Goal: Communication & Community: Participate in discussion

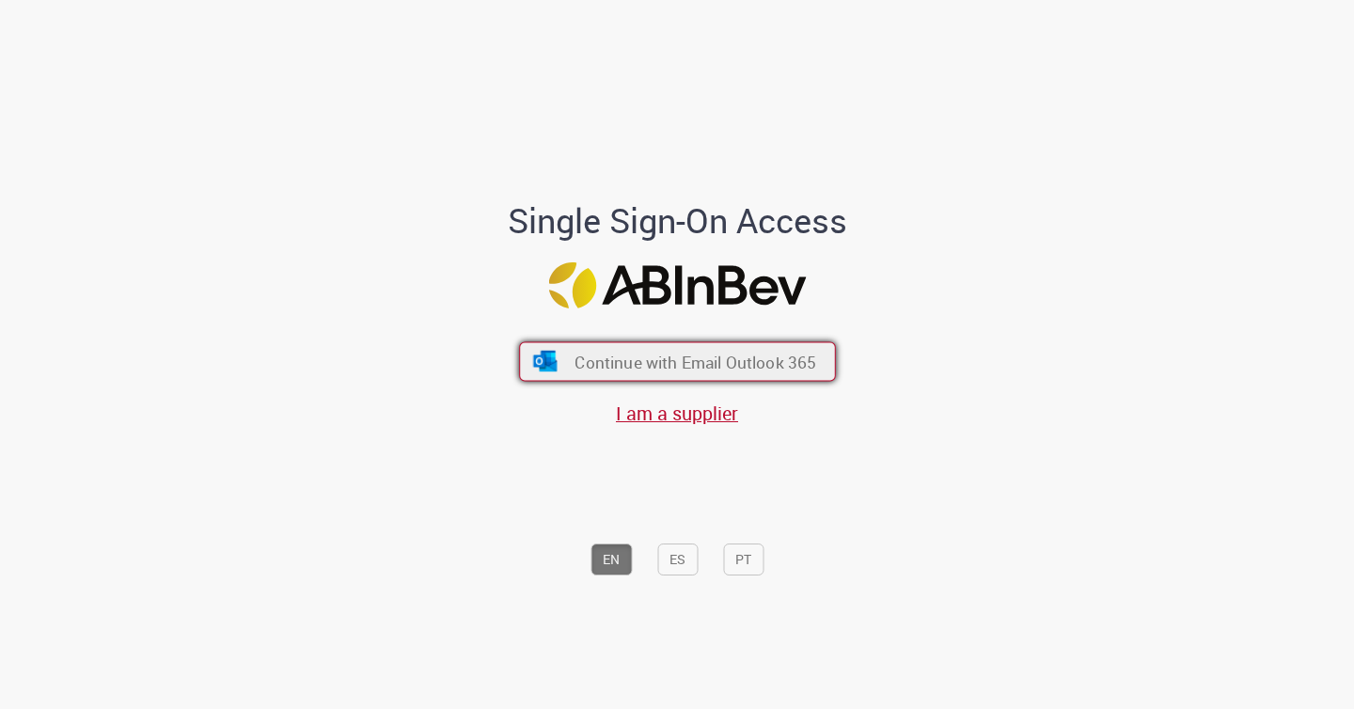
click at [571, 364] on button "Continue with Email Outlook 365" at bounding box center [677, 361] width 317 height 40
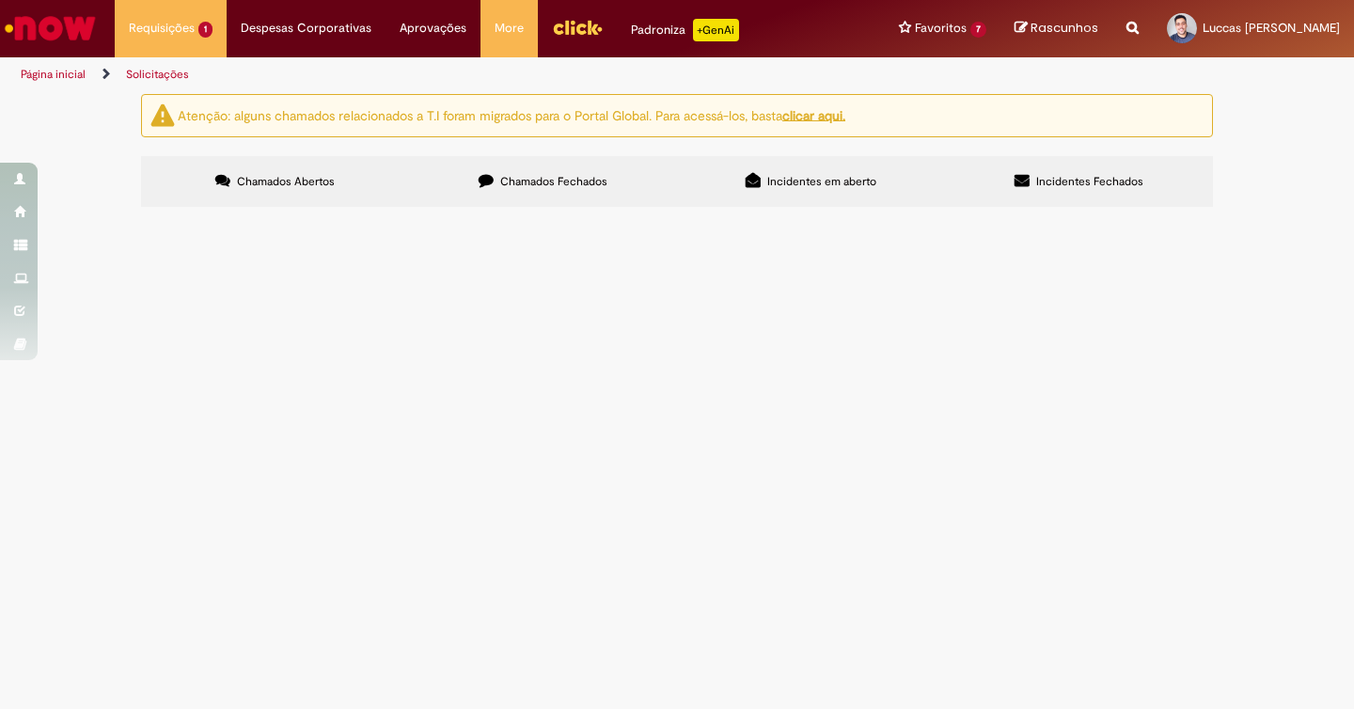
click at [0, 0] on td "Custo de desdobramento de peças para implementação de plano OOH da campanha de …" at bounding box center [0, 0] width 0 height 0
click at [0, 0] on span "Custo de desdobramento de peças para implementação de plano OOH da campanha de …" at bounding box center [0, 0] width 0 height 0
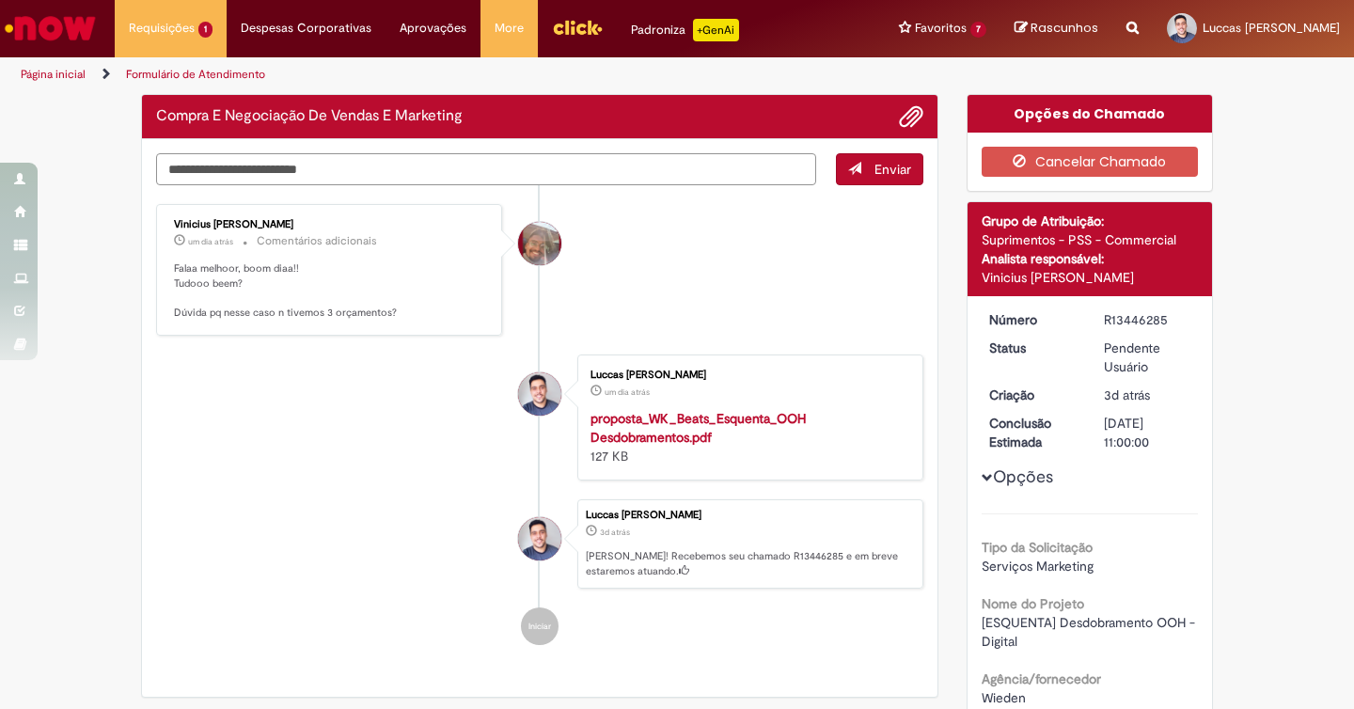
click at [532, 167] on textarea "Digite sua mensagem aqui..." at bounding box center [486, 169] width 660 height 32
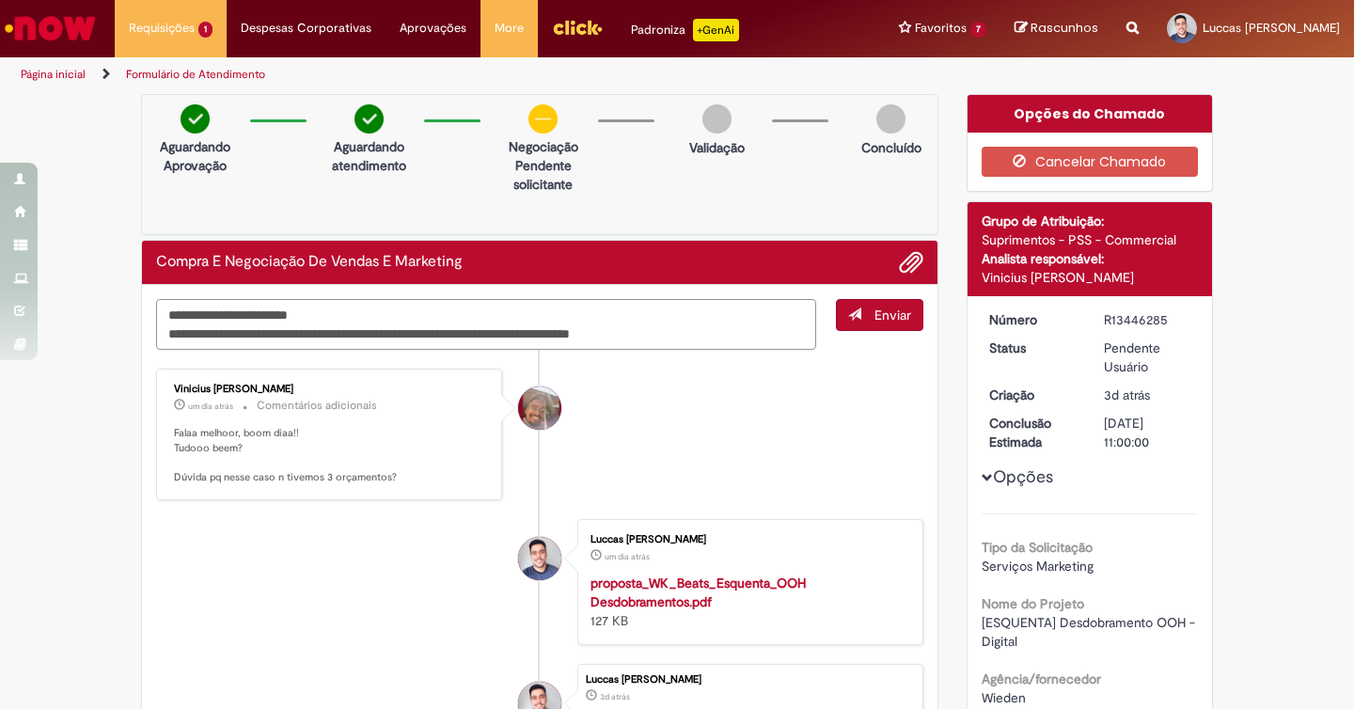
type textarea "**********"
click at [883, 291] on div "**********" at bounding box center [540, 574] width 796 height 578
click at [872, 312] on button "Enviar" at bounding box center [879, 315] width 87 height 32
click at [915, 271] on span "Adicionar anexos" at bounding box center [911, 263] width 23 height 23
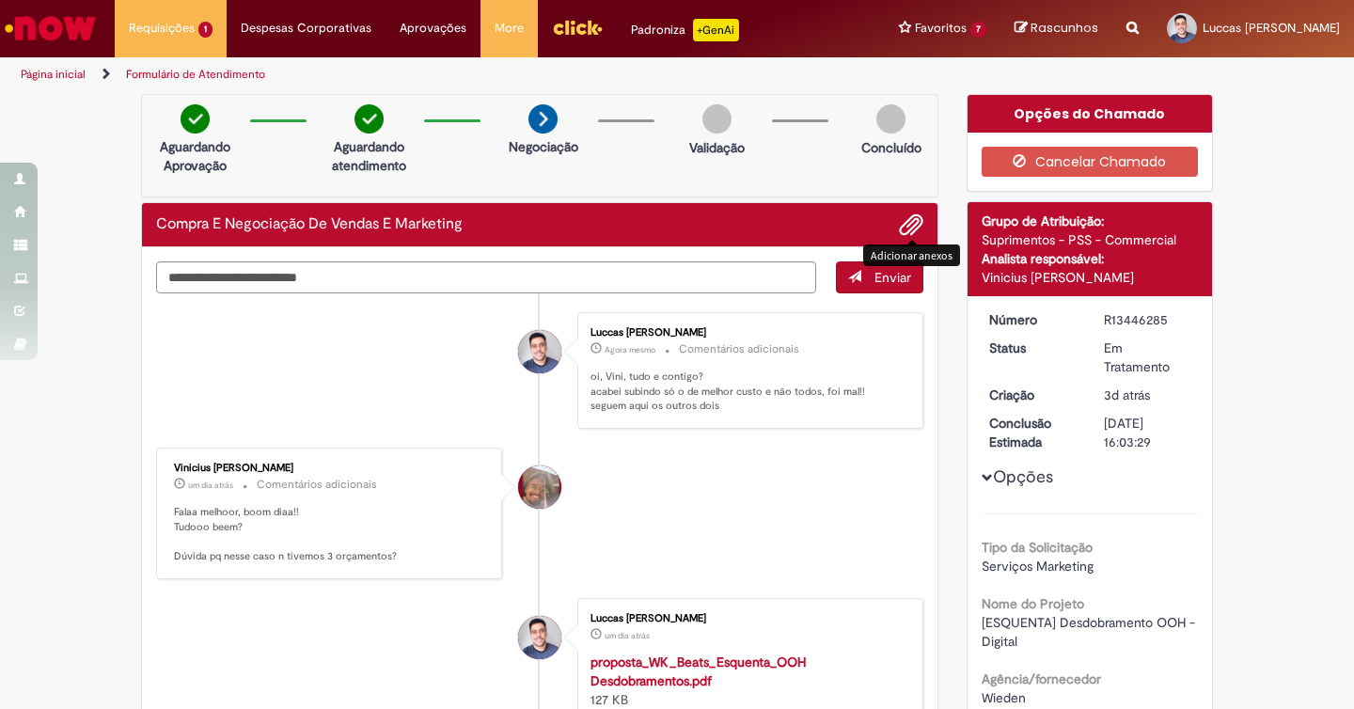
click at [922, 219] on button "Adicionar anexos" at bounding box center [911, 225] width 24 height 24
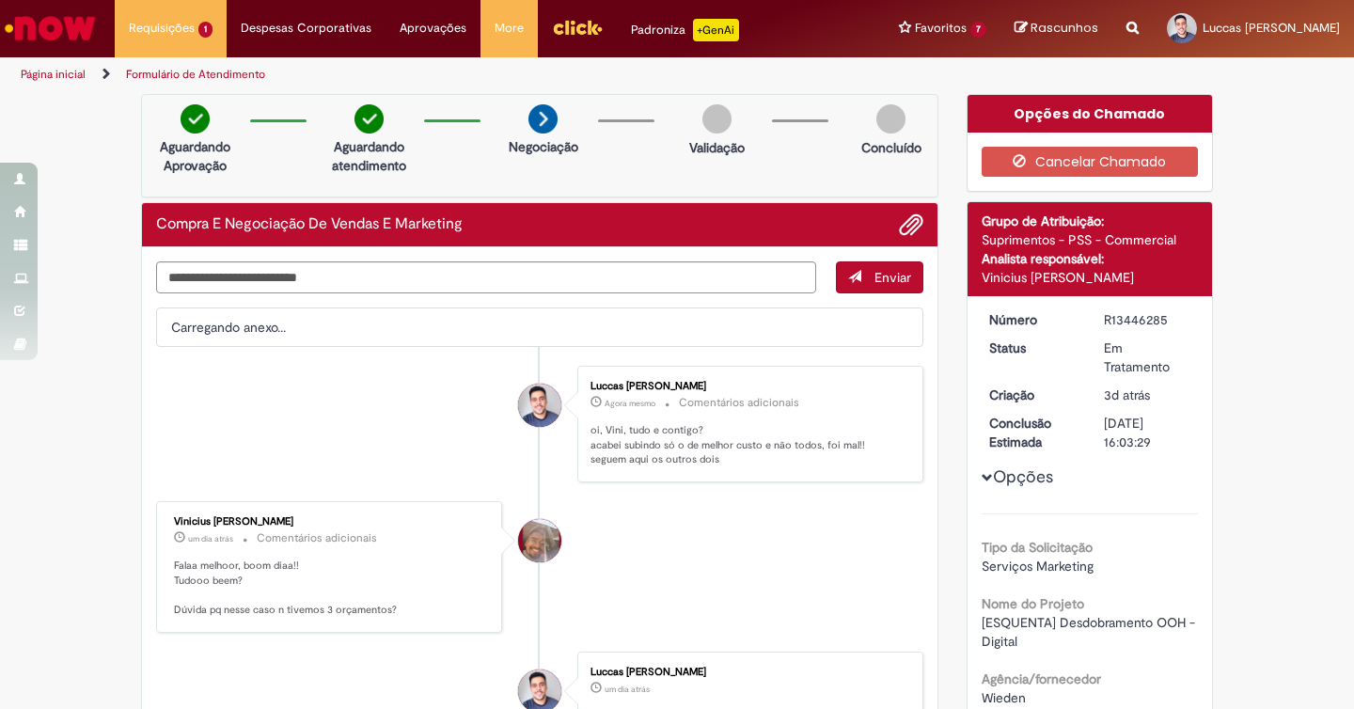
click at [911, 225] on span "Adicionar anexos" at bounding box center [911, 225] width 23 height 23
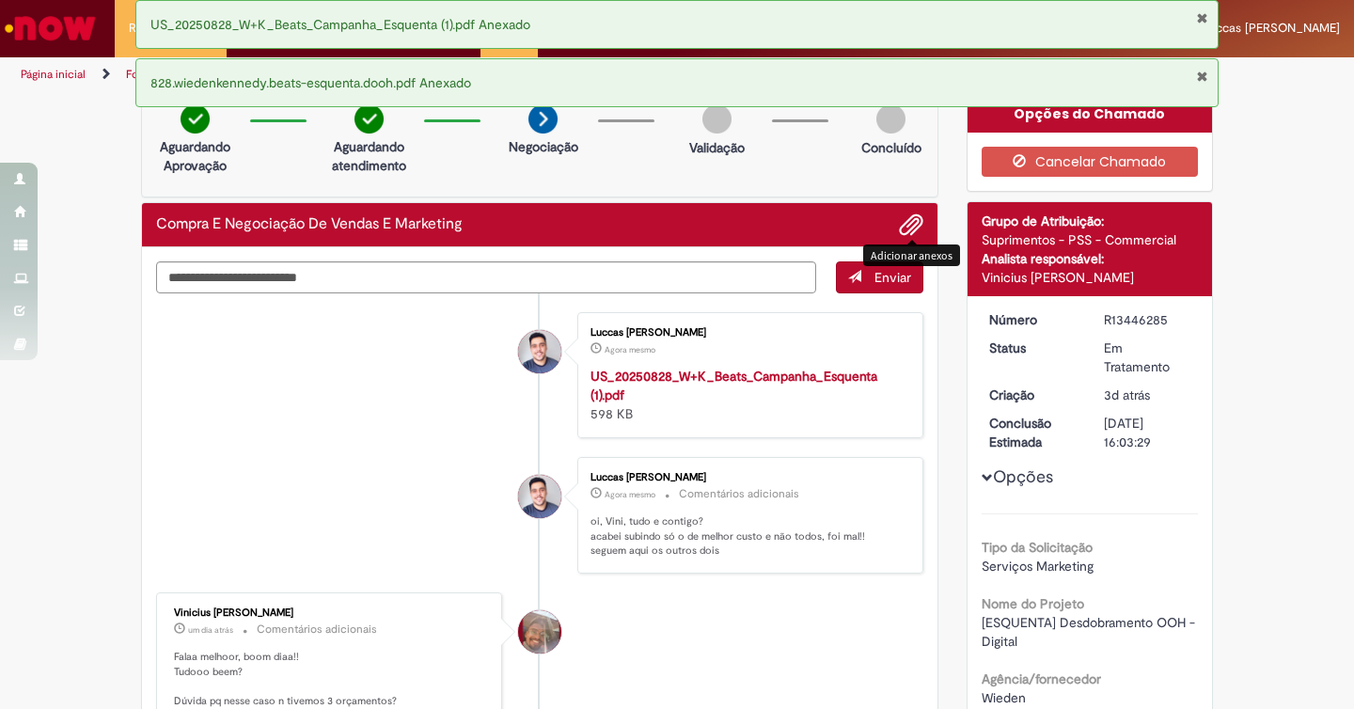
click at [521, 419] on div "Histórico de tíquete" at bounding box center [539, 519] width 47 height 384
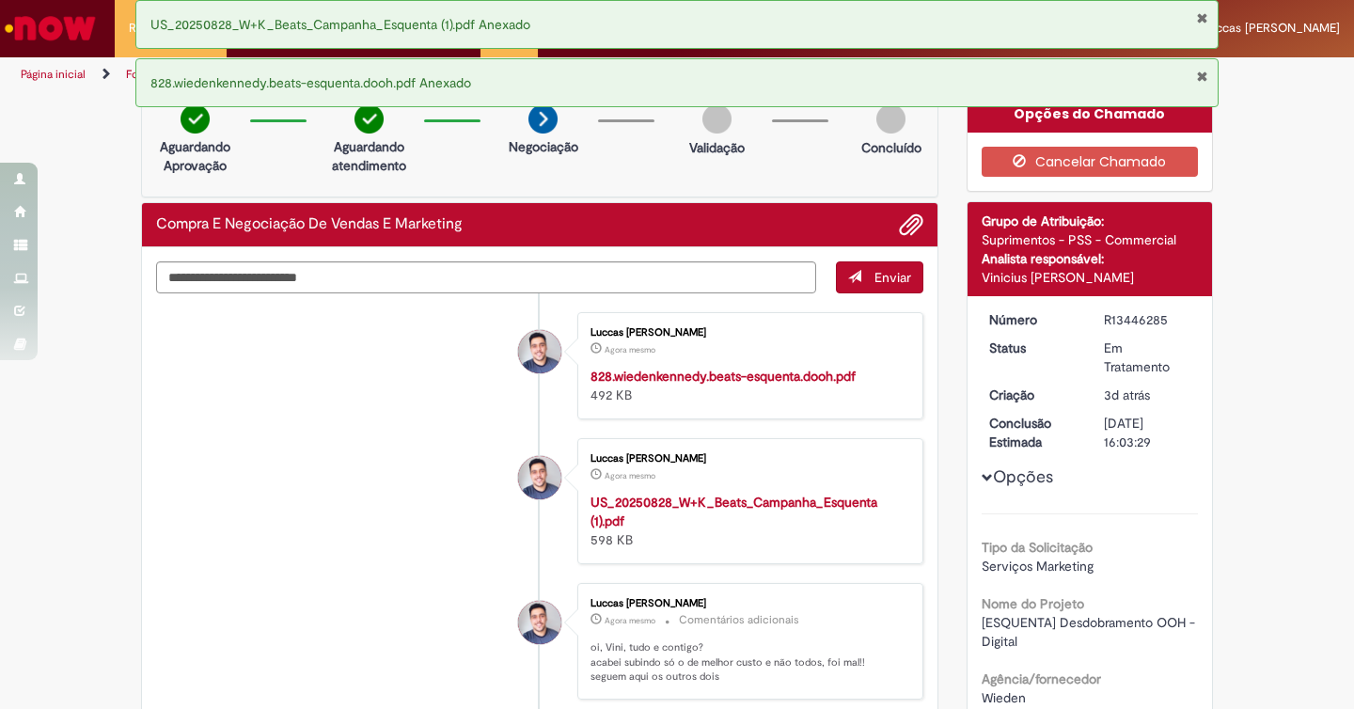
click at [1205, 75] on button "Fechar Notificação" at bounding box center [1202, 76] width 12 height 15
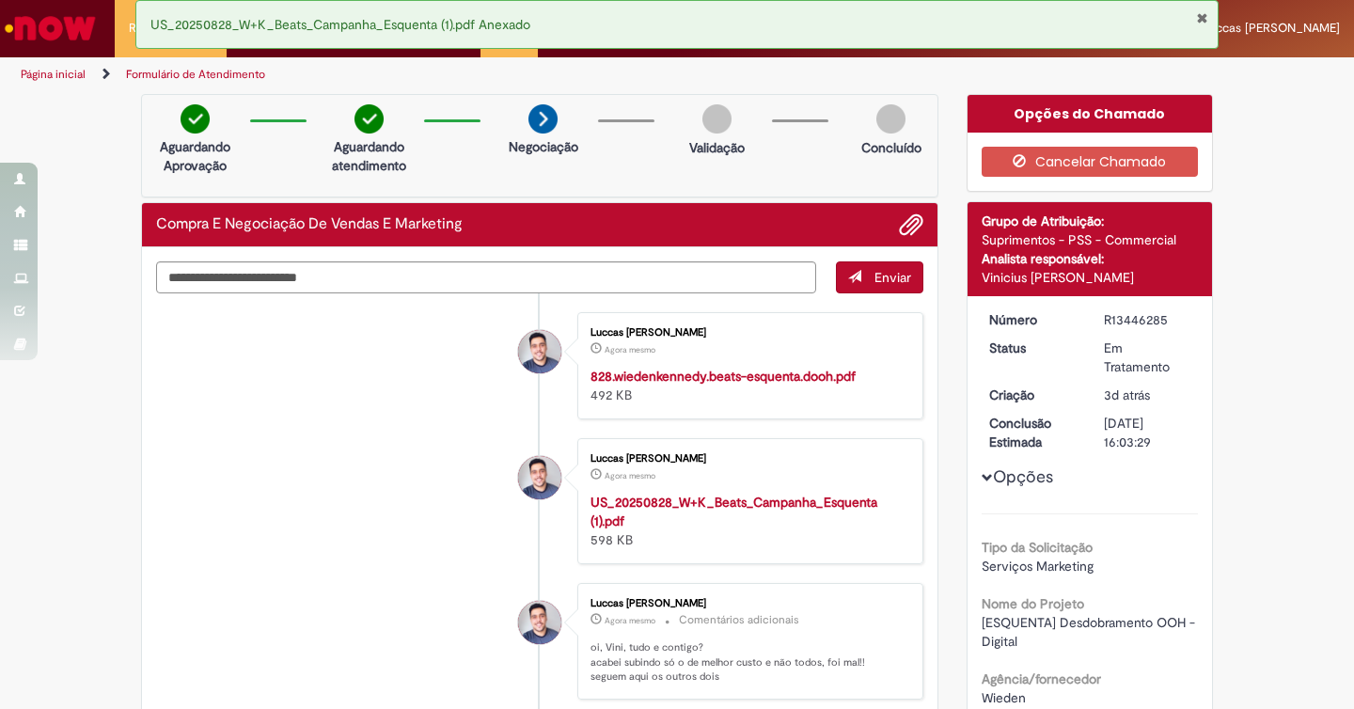
click at [1203, 17] on button "Fechar Notificação" at bounding box center [1202, 17] width 12 height 15
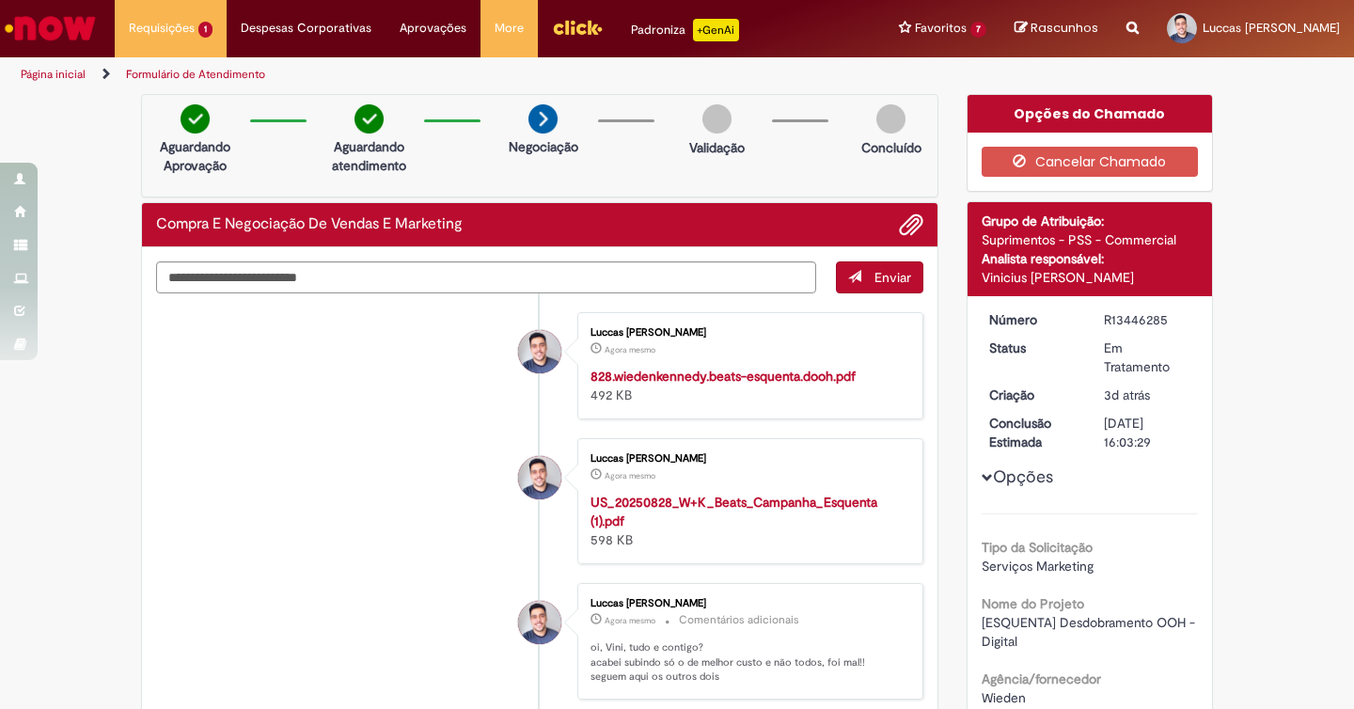
click at [1135, 317] on div "R13446285" at bounding box center [1147, 319] width 87 height 19
copy div "R13446285"
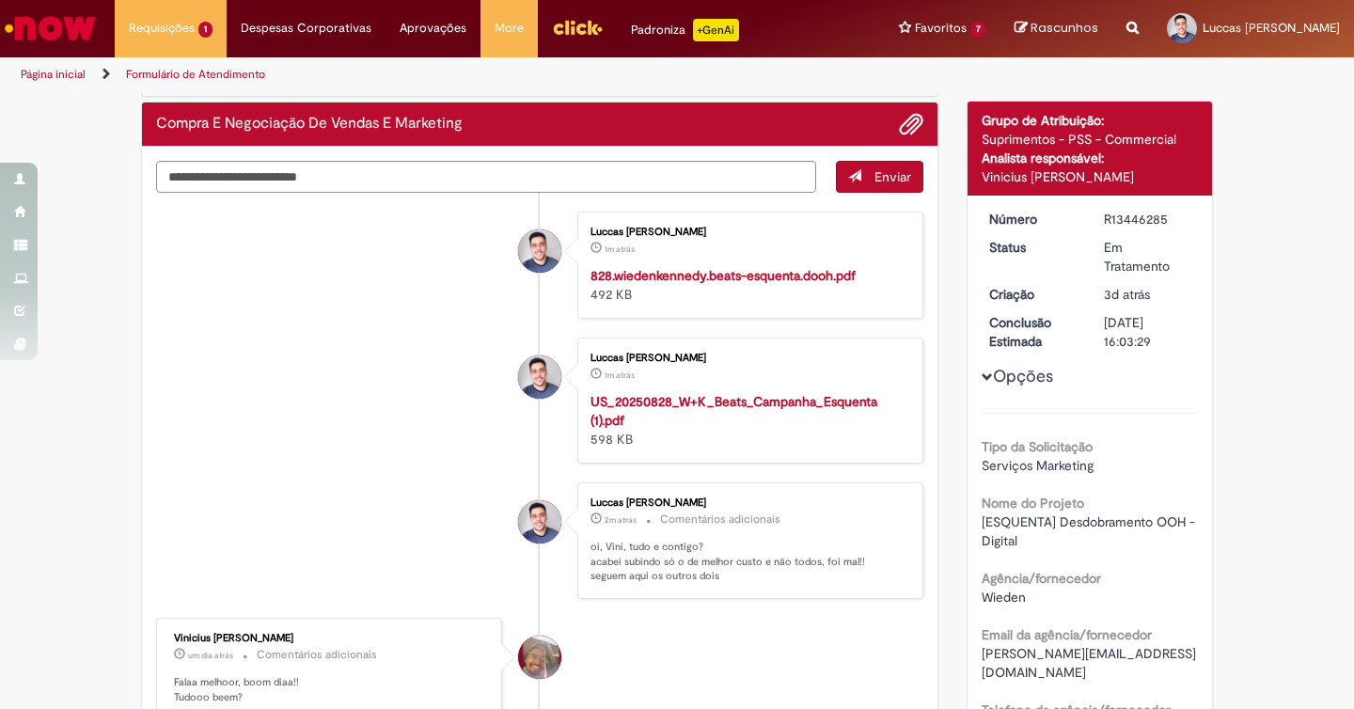
click at [1176, 300] on div "3d atrás 3 dias atrás" at bounding box center [1147, 294] width 87 height 19
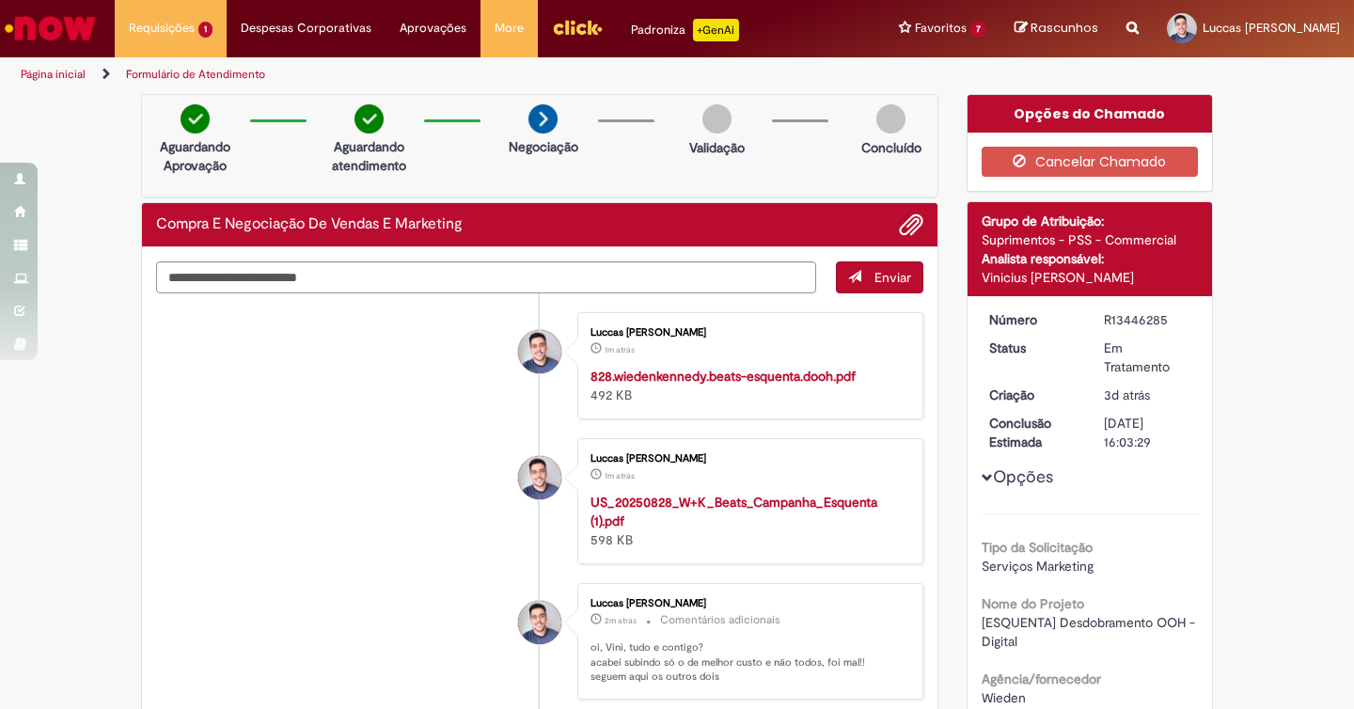
click at [98, 26] on link "Ir para a Homepage" at bounding box center [50, 28] width 101 height 56
